Goal: Task Accomplishment & Management: Use online tool/utility

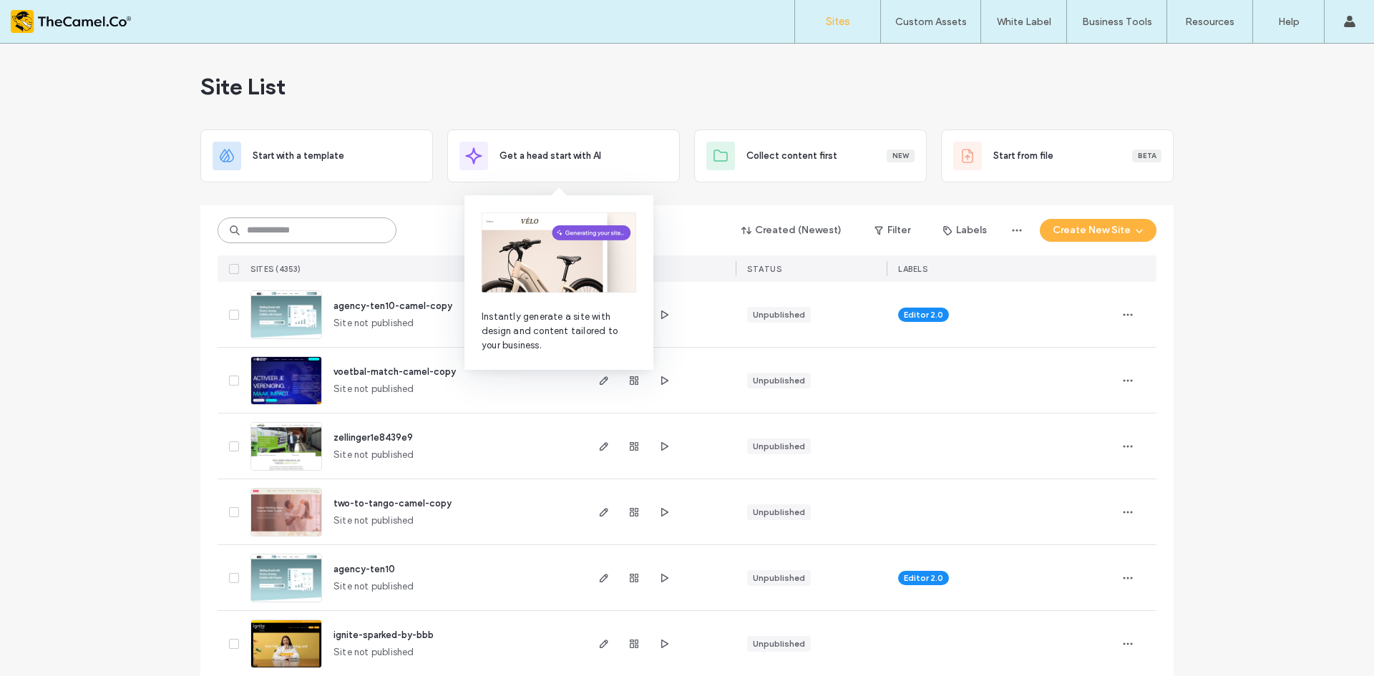
click at [322, 232] on input at bounding box center [307, 231] width 179 height 26
click at [320, 230] on input at bounding box center [307, 231] width 179 height 26
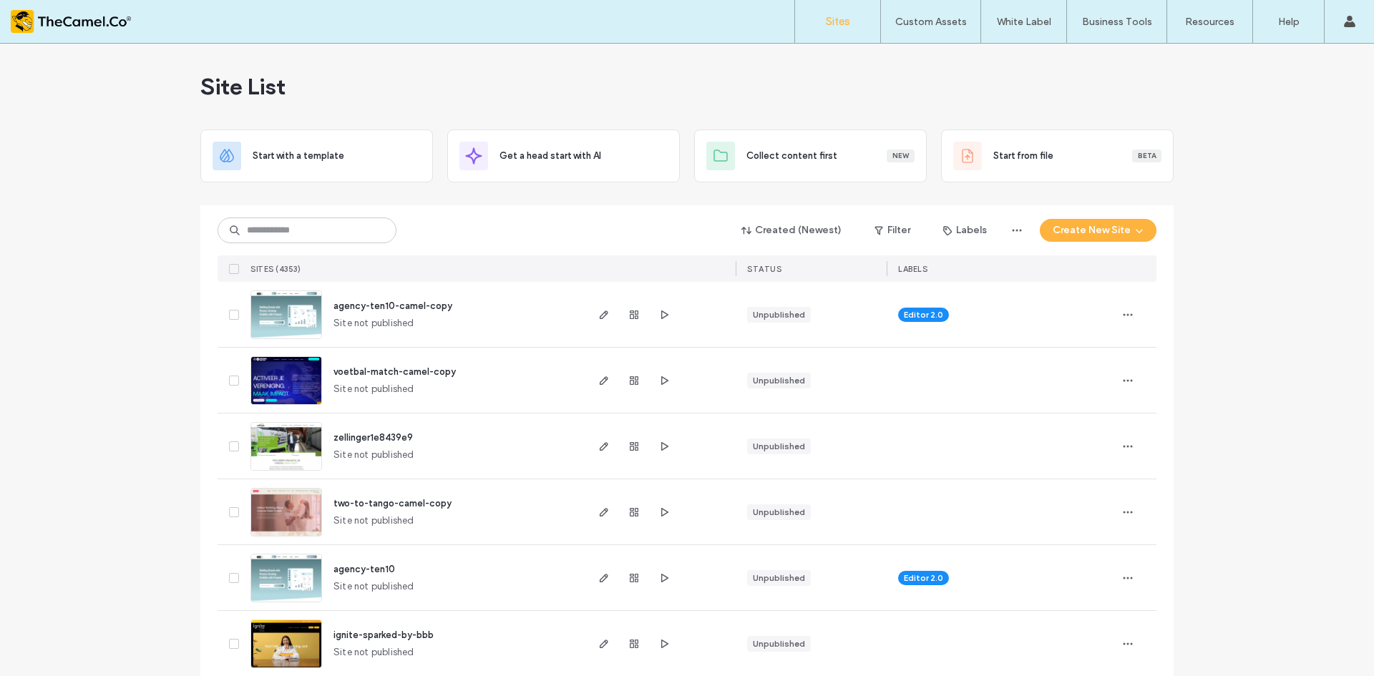
click at [424, 236] on div "Created (Newest) Filter Labels Create New Site" at bounding box center [687, 230] width 939 height 27
click at [362, 231] on input at bounding box center [307, 231] width 179 height 26
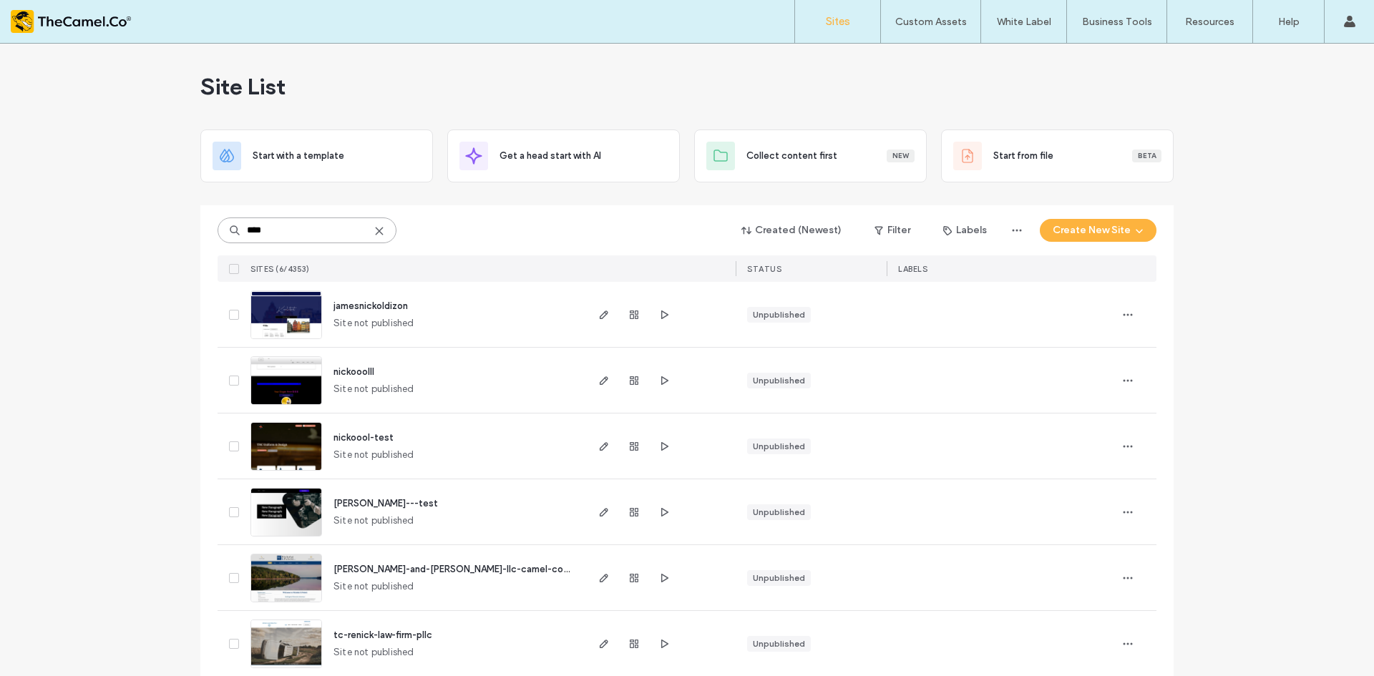
type input "****"
click at [294, 312] on img at bounding box center [286, 339] width 70 height 97
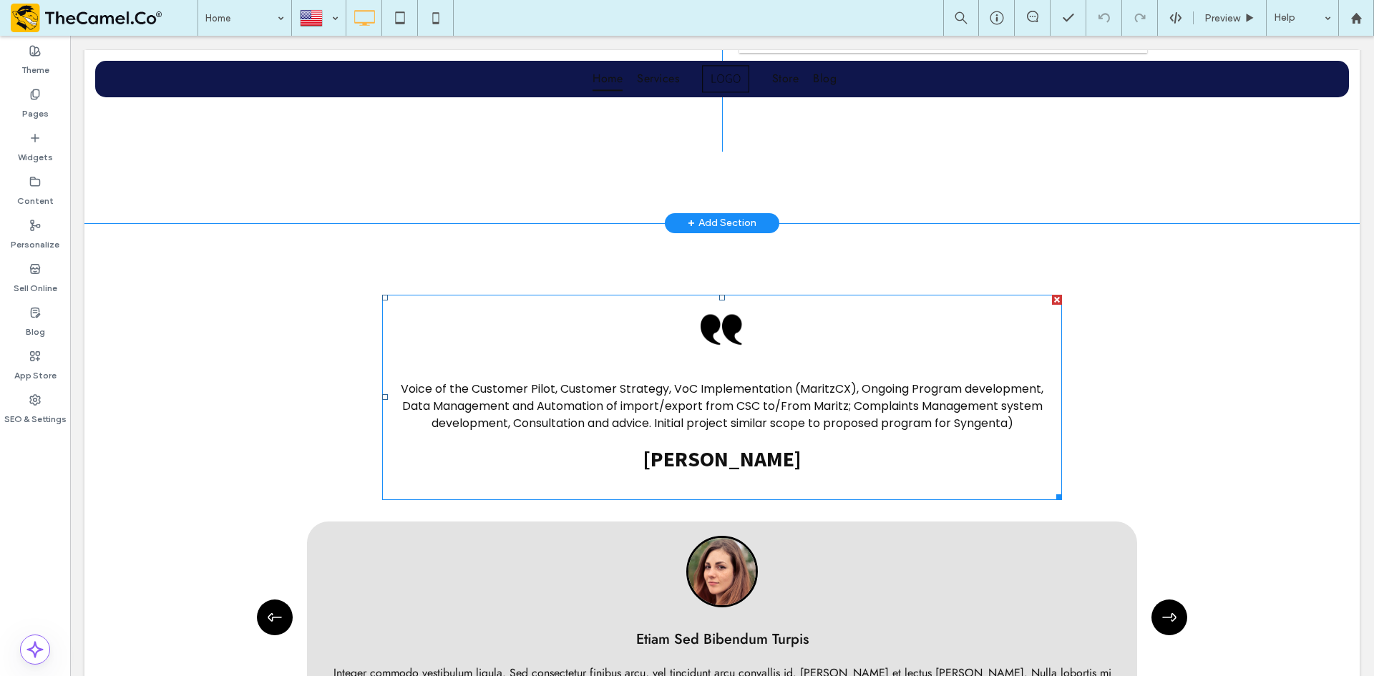
scroll to position [1002, 0]
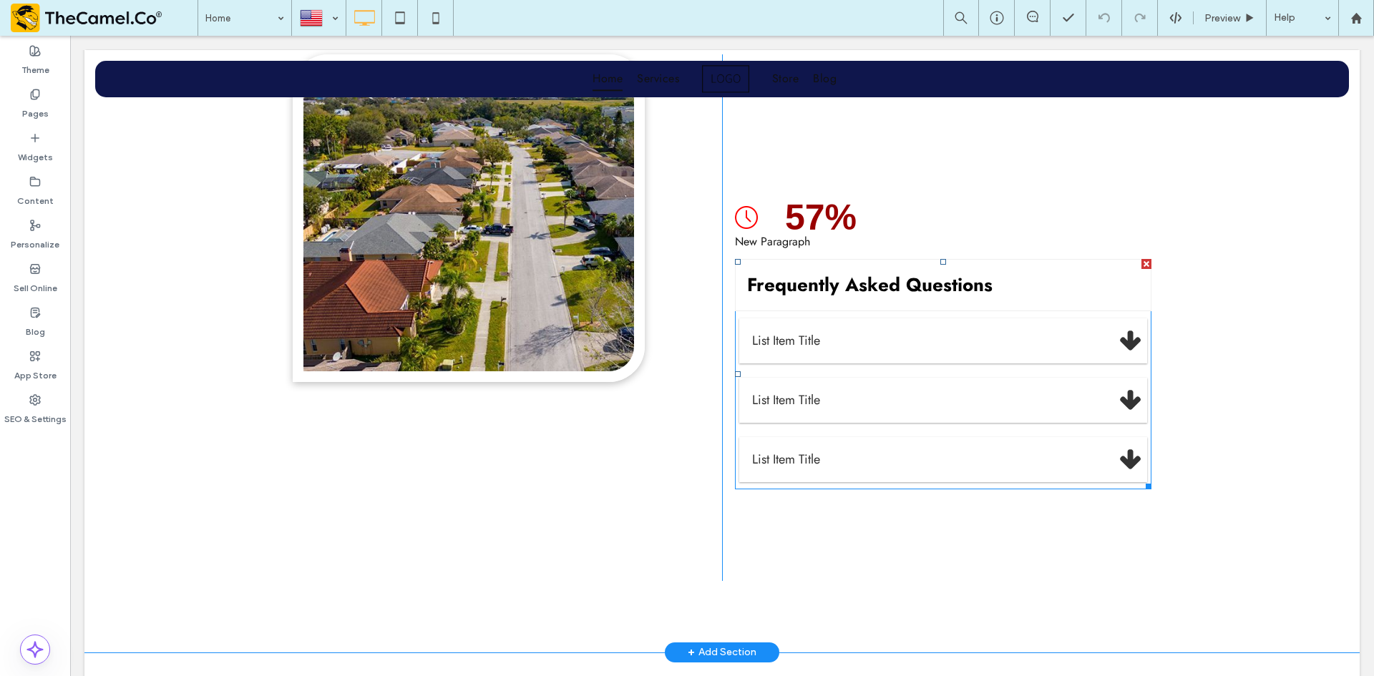
click at [820, 406] on span at bounding box center [943, 374] width 417 height 230
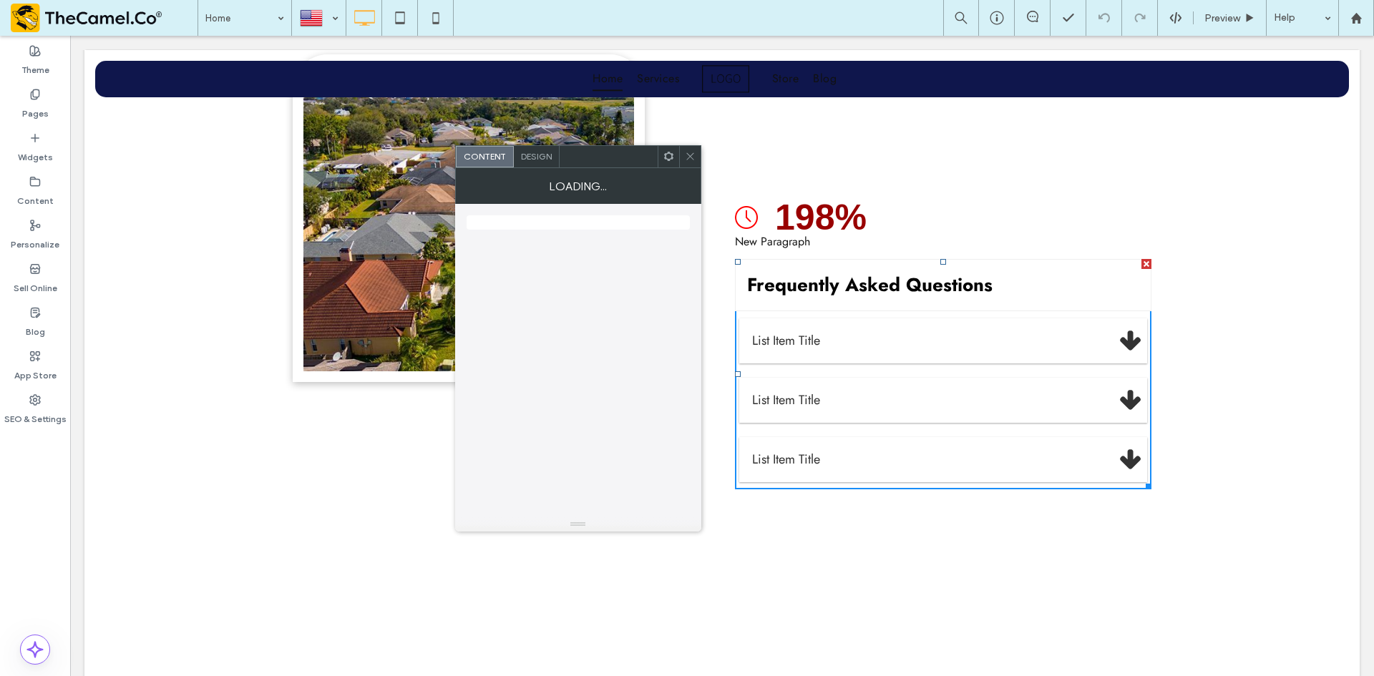
click at [691, 160] on icon at bounding box center [690, 156] width 11 height 11
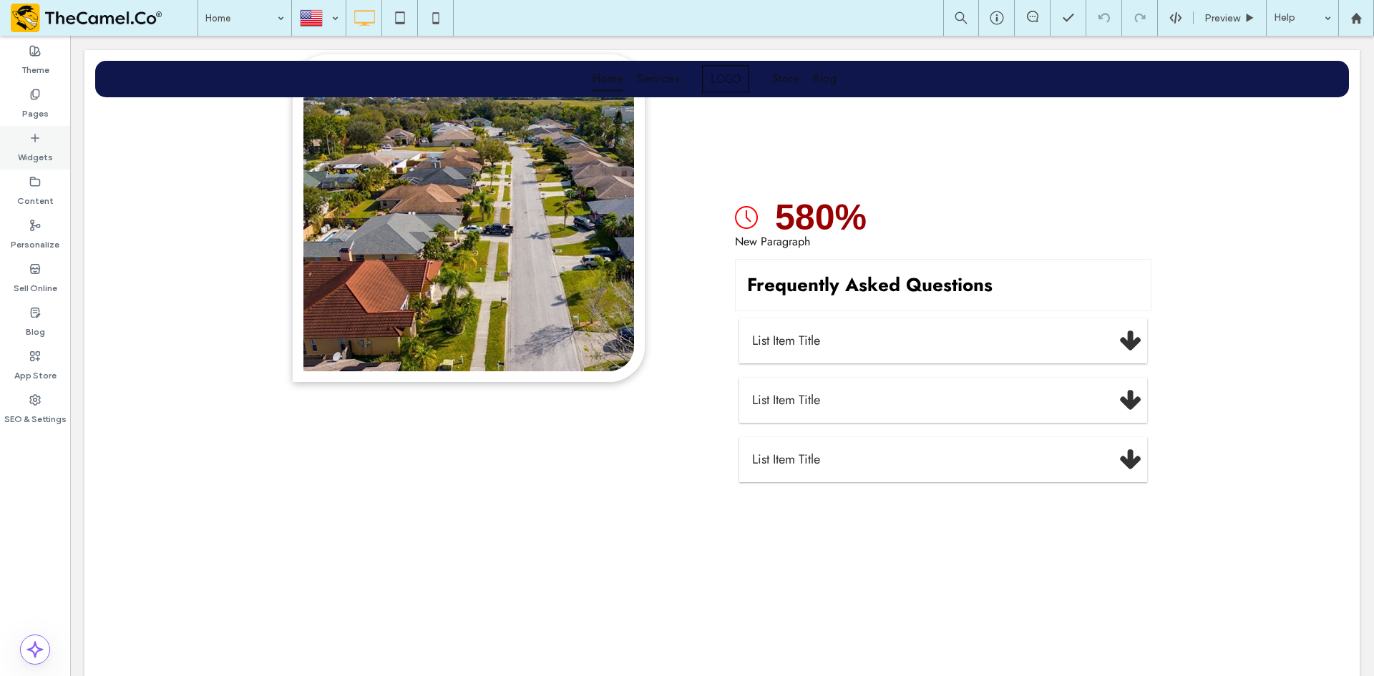
click at [42, 163] on label "Widgets" at bounding box center [35, 154] width 35 height 20
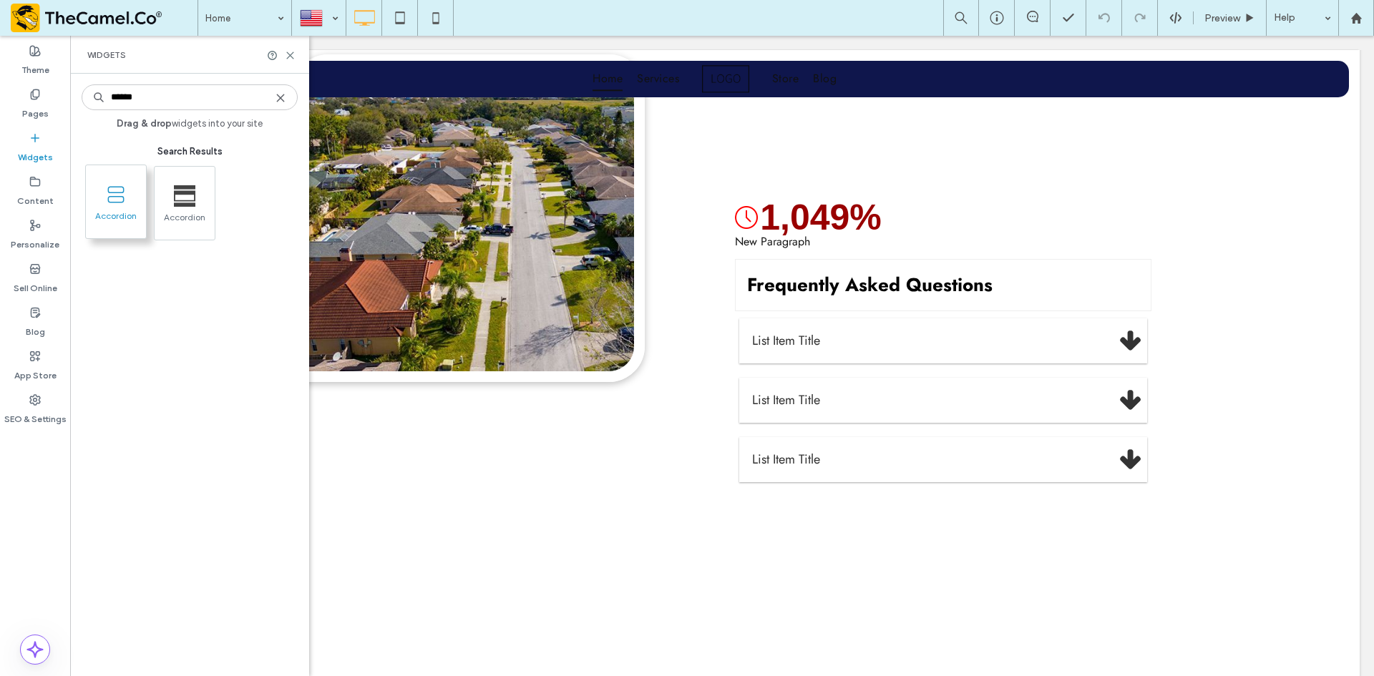
type input "******"
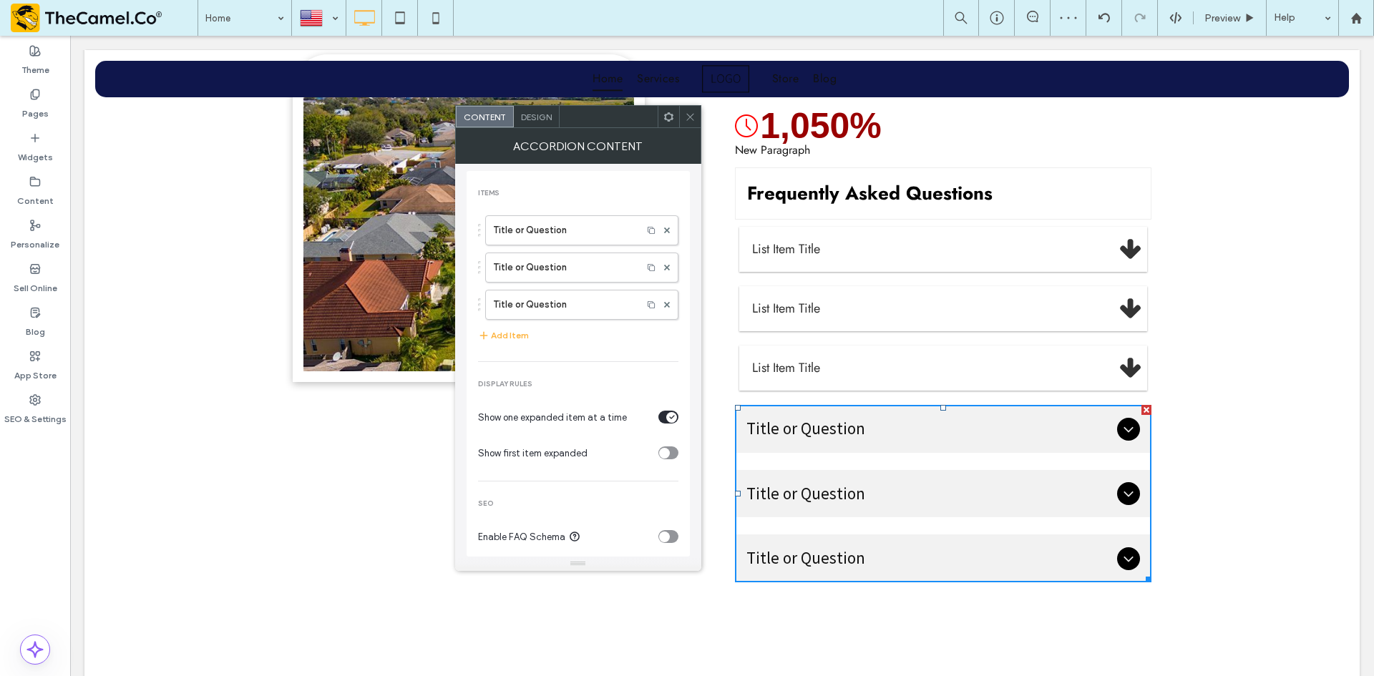
click at [531, 120] on span "Design" at bounding box center [536, 117] width 31 height 11
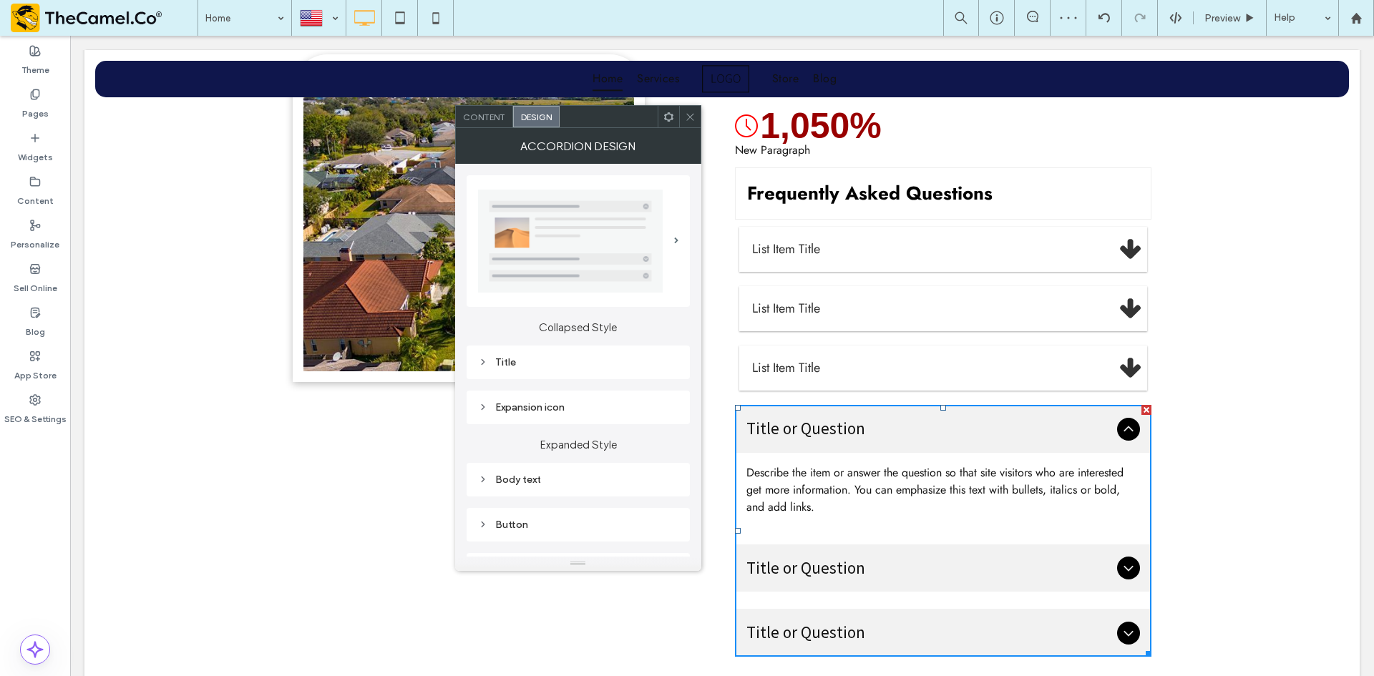
click at [562, 264] on img at bounding box center [570, 241] width 185 height 103
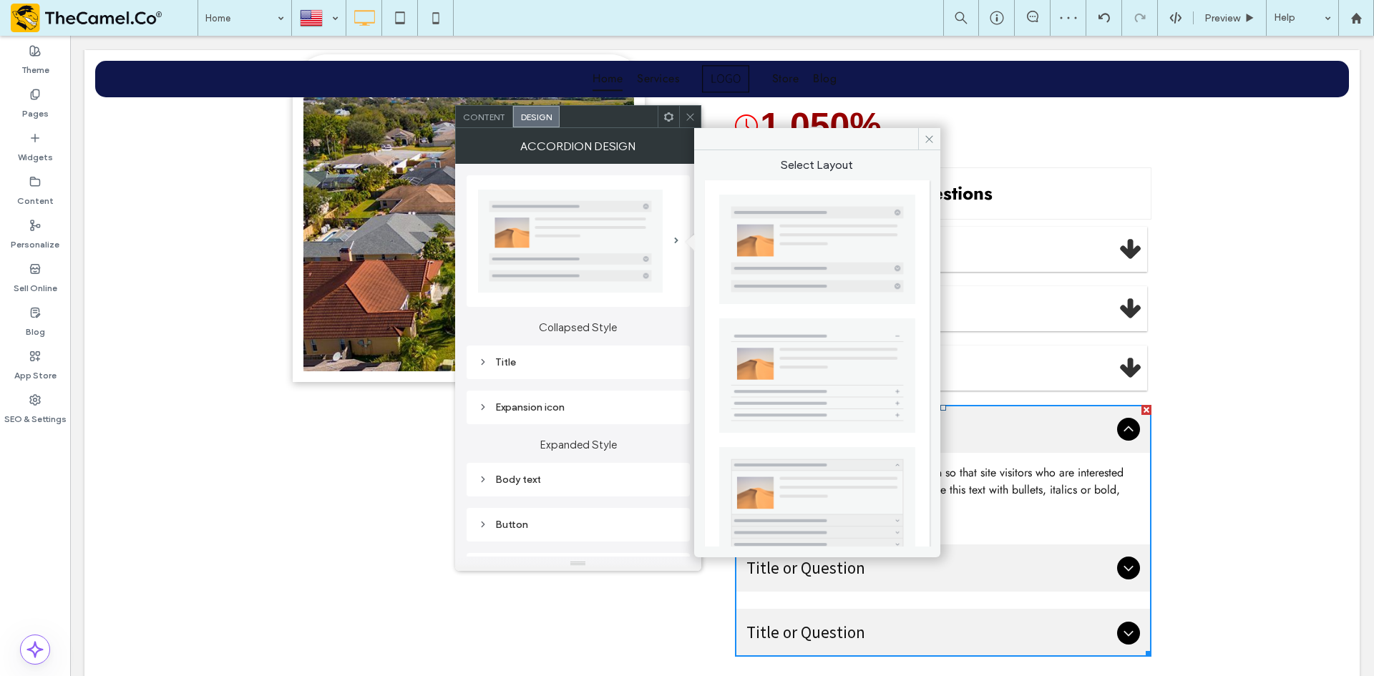
click at [837, 391] on img at bounding box center [817, 376] width 196 height 115
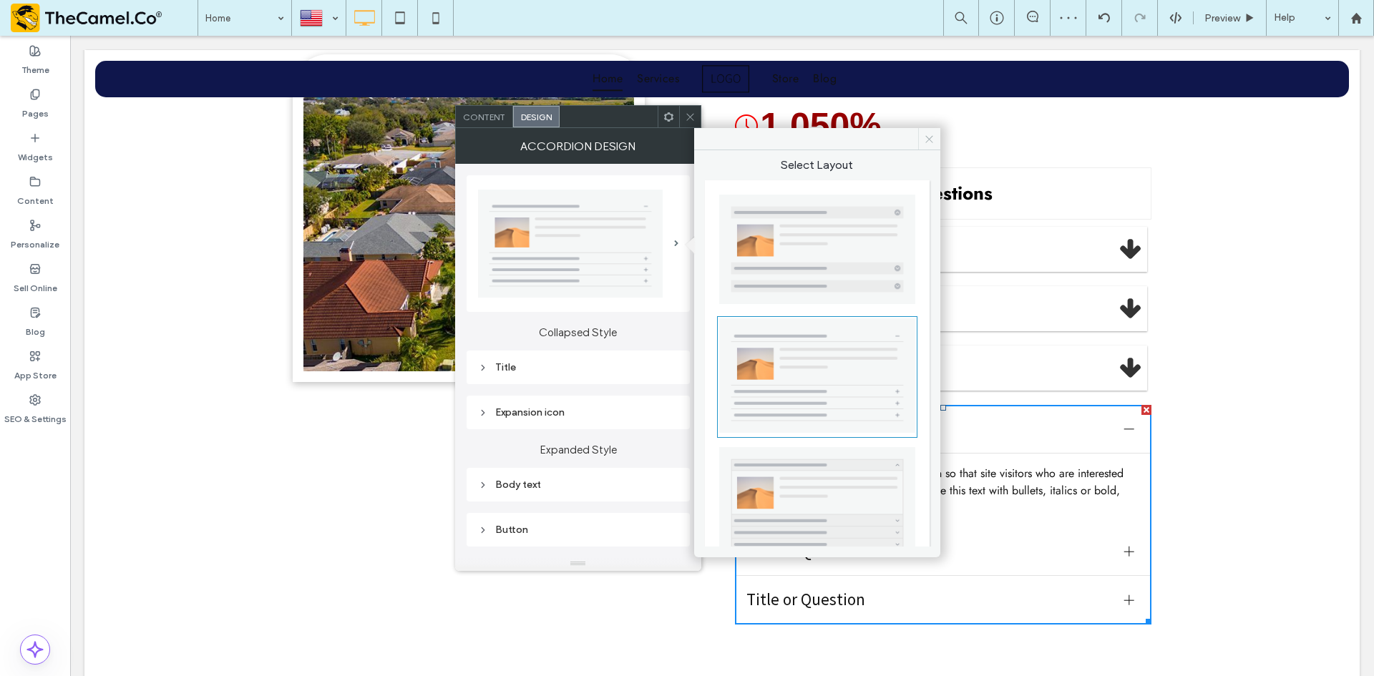
drag, startPoint x: 931, startPoint y: 142, endPoint x: 684, endPoint y: 107, distance: 249.4
click at [931, 142] on icon at bounding box center [929, 139] width 11 height 11
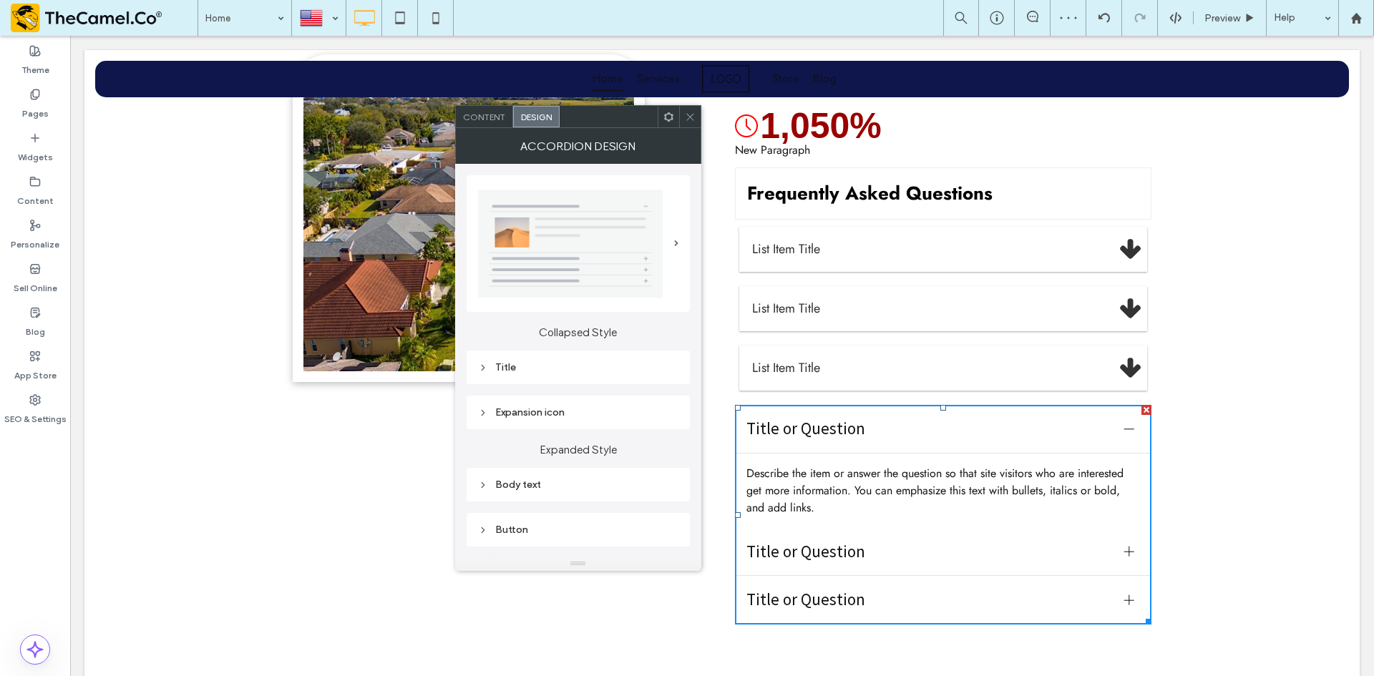
drag, startPoint x: 687, startPoint y: 114, endPoint x: 696, endPoint y: 129, distance: 17.3
click at [686, 114] on icon at bounding box center [690, 117] width 11 height 11
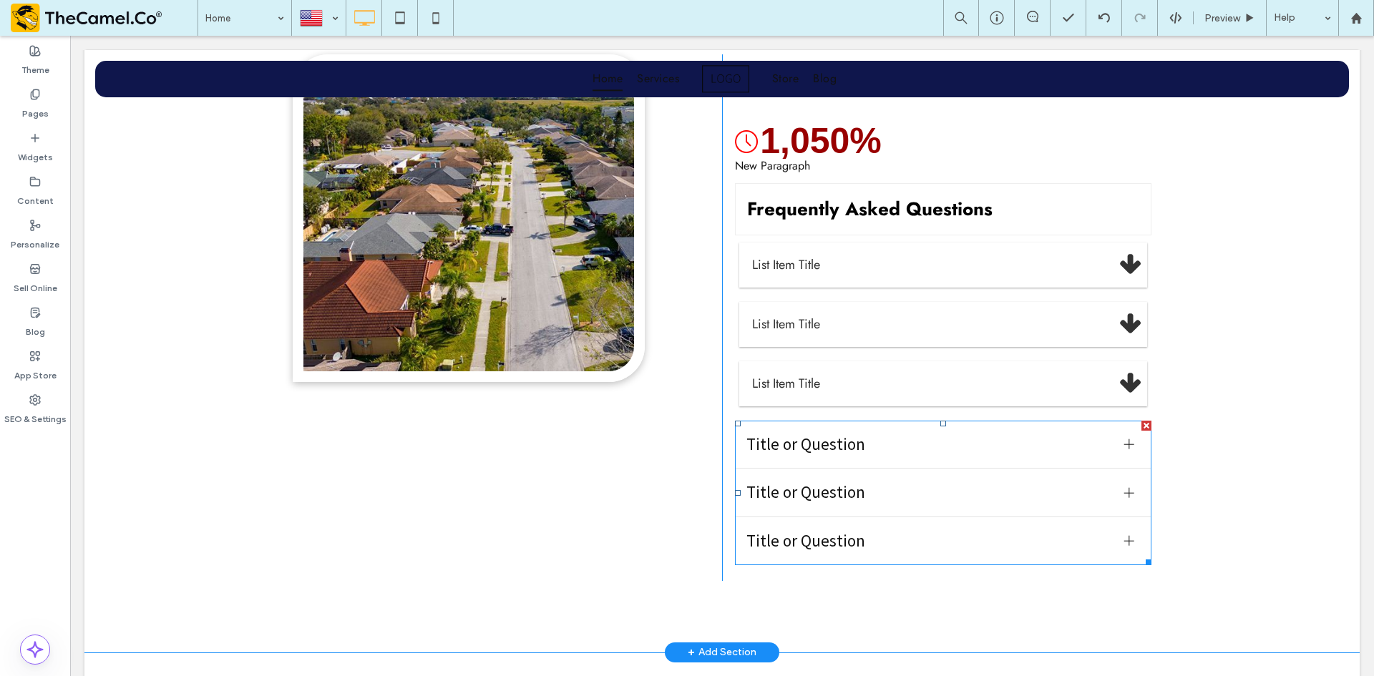
click at [1126, 438] on div at bounding box center [1129, 444] width 21 height 21
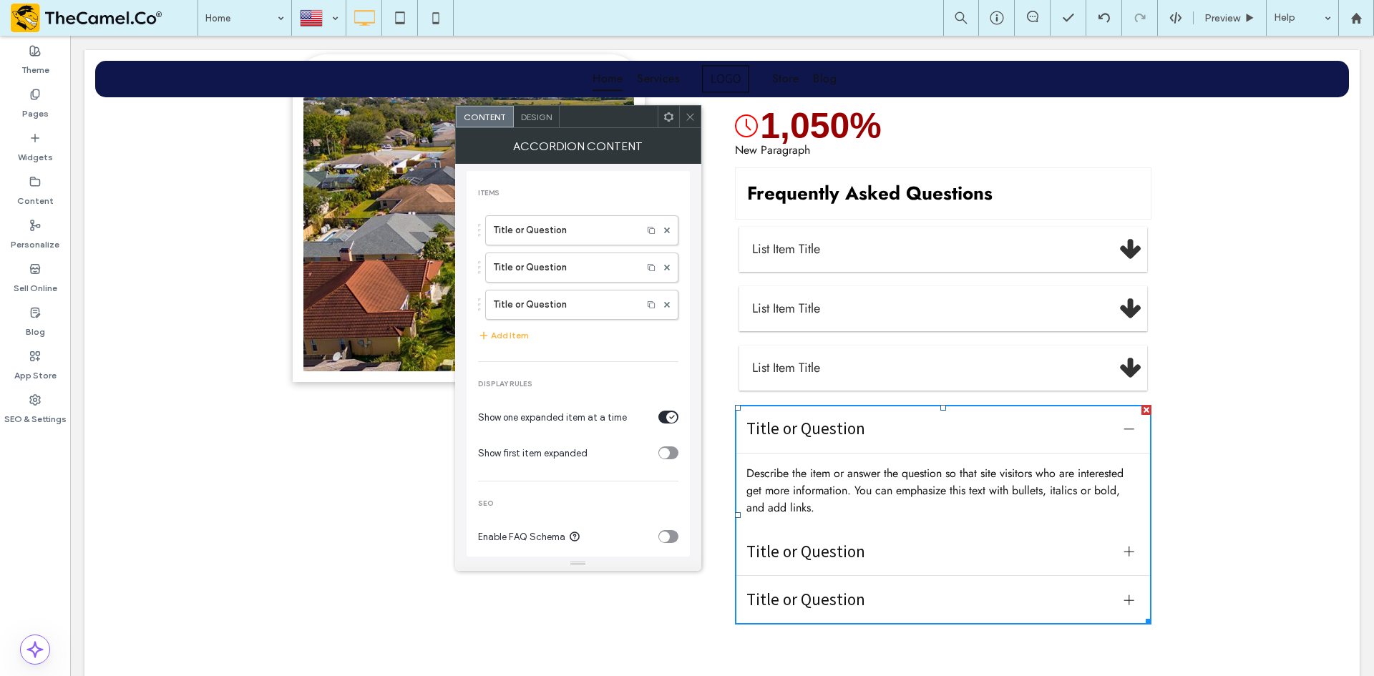
drag, startPoint x: 774, startPoint y: 454, endPoint x: 869, endPoint y: 467, distance: 96.2
click at [869, 676] on div at bounding box center [687, 676] width 1374 height 0
drag, startPoint x: 802, startPoint y: 439, endPoint x: 867, endPoint y: 455, distance: 66.8
click at [867, 676] on div at bounding box center [687, 676] width 1374 height 0
click at [690, 115] on icon at bounding box center [690, 117] width 11 height 11
